Goal: Information Seeking & Learning: Learn about a topic

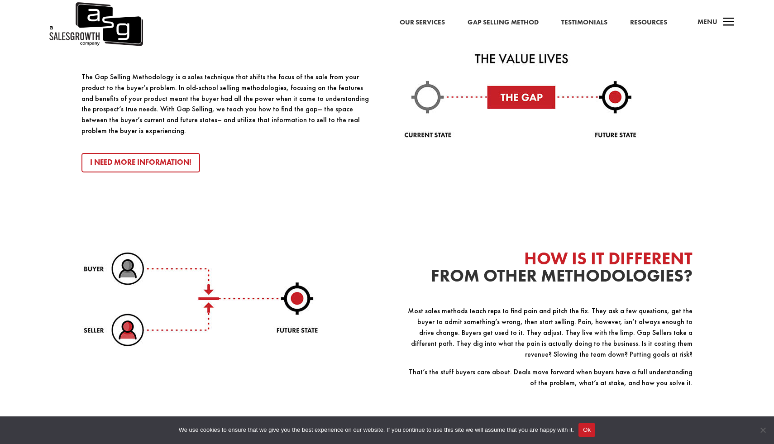
scroll to position [1092, 0]
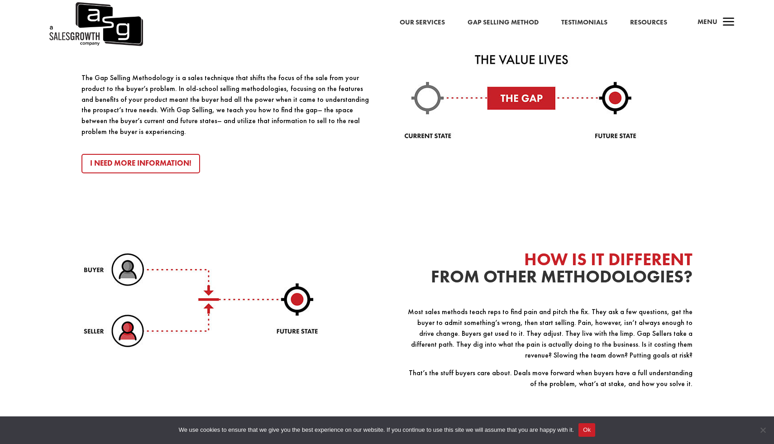
click at [484, 25] on link "Gap Selling Method" at bounding box center [503, 23] width 71 height 12
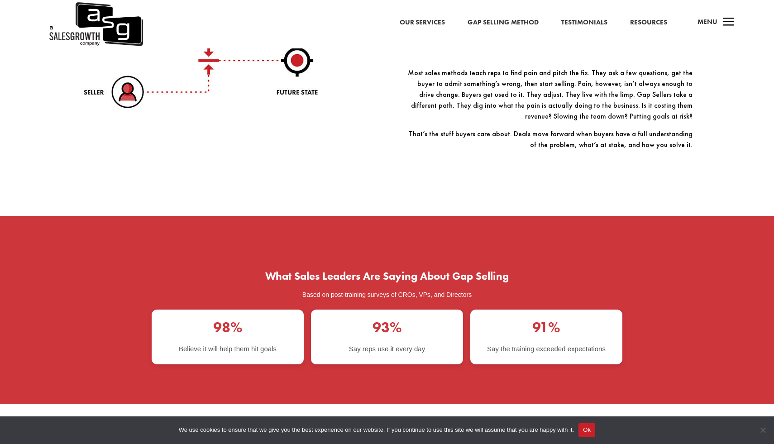
scroll to position [1265, 0]
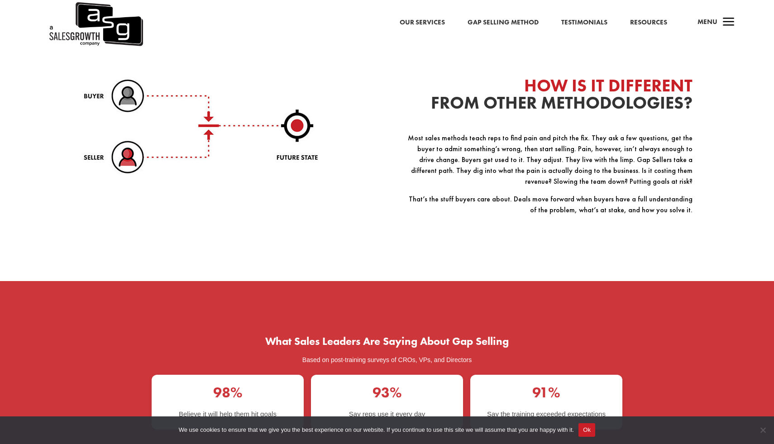
click at [487, 20] on link "Gap Selling Method" at bounding box center [503, 23] width 71 height 12
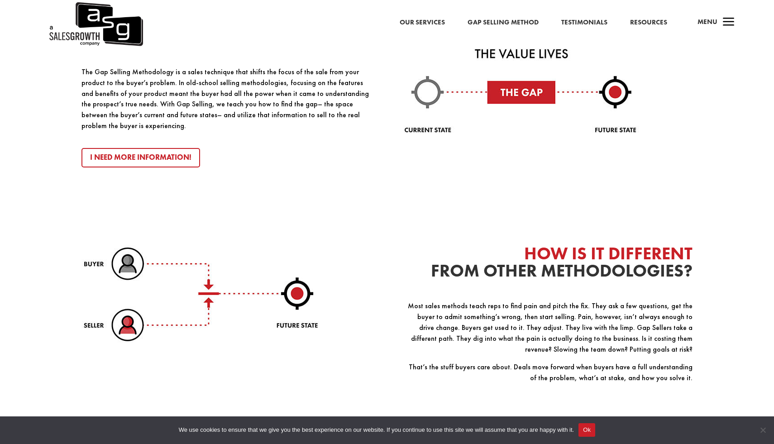
scroll to position [1265, 0]
